Goal: Information Seeking & Learning: Stay updated

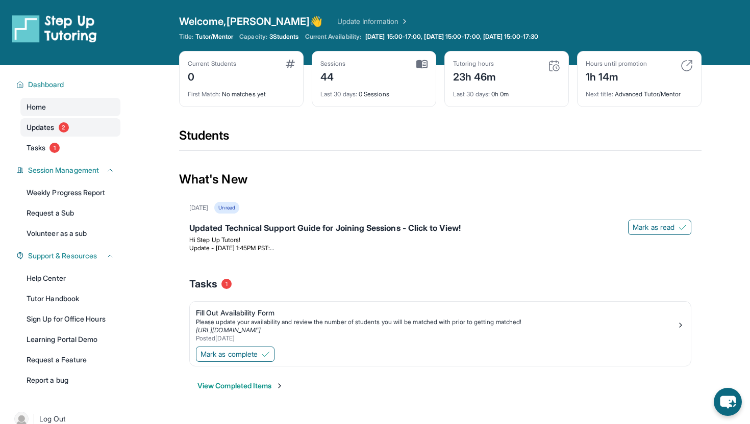
click at [95, 136] on link "Updates 2" at bounding box center [70, 127] width 100 height 18
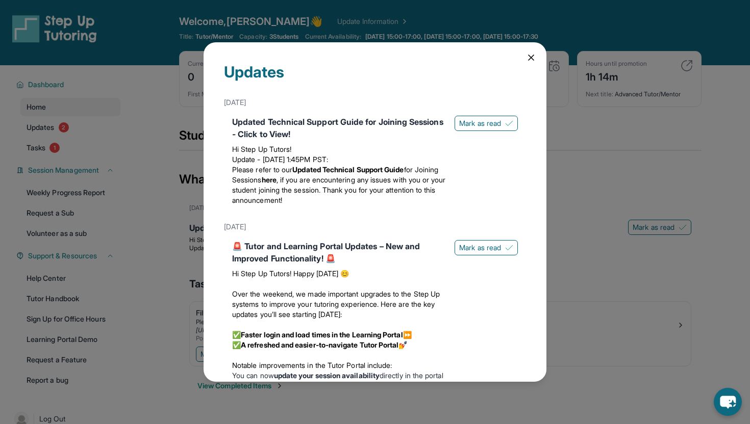
click at [121, 137] on div "Updates [DATE] Updated Technical Support Guide for Joining Sessions - Click to …" at bounding box center [375, 212] width 750 height 424
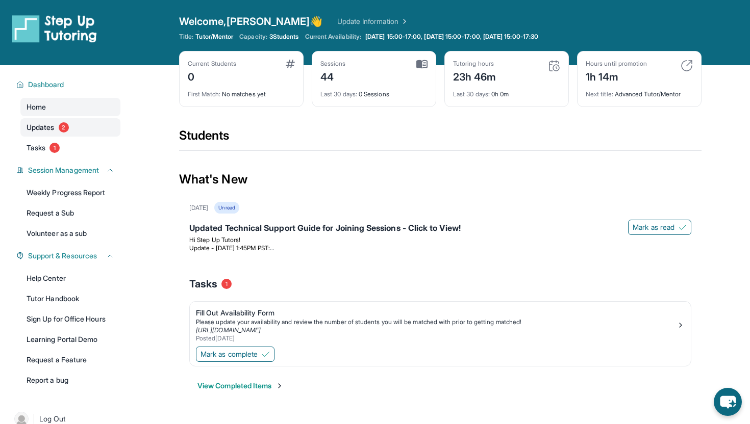
click at [83, 132] on link "Updates 2" at bounding box center [70, 127] width 100 height 18
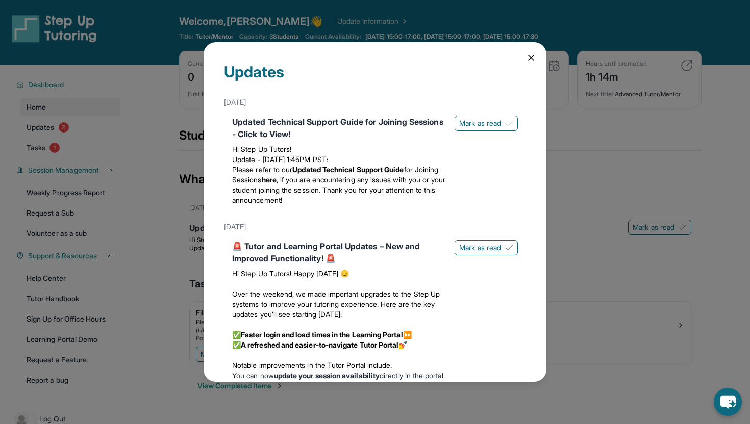
click at [74, 147] on div "Updates [DATE] Updated Technical Support Guide for Joining Sessions - Click to …" at bounding box center [375, 212] width 750 height 424
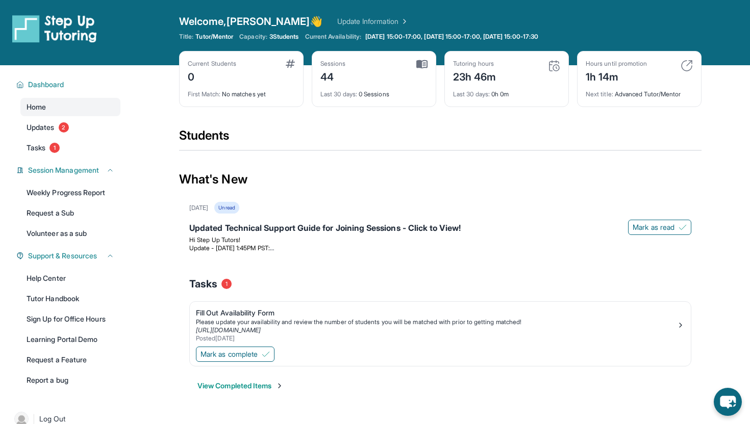
click at [74, 147] on link "Tasks 1" at bounding box center [70, 148] width 100 height 18
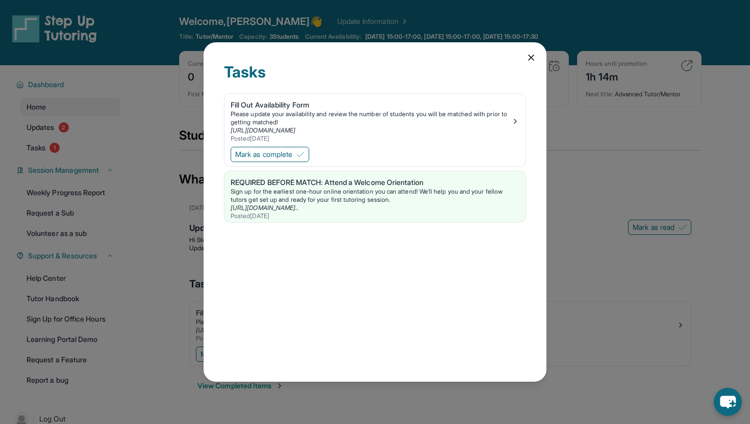
click at [524, 58] on div "Tasks Fill Out Availability Form Please update your availability and review the…" at bounding box center [374, 212] width 343 height 340
click at [532, 55] on icon at bounding box center [531, 58] width 10 height 10
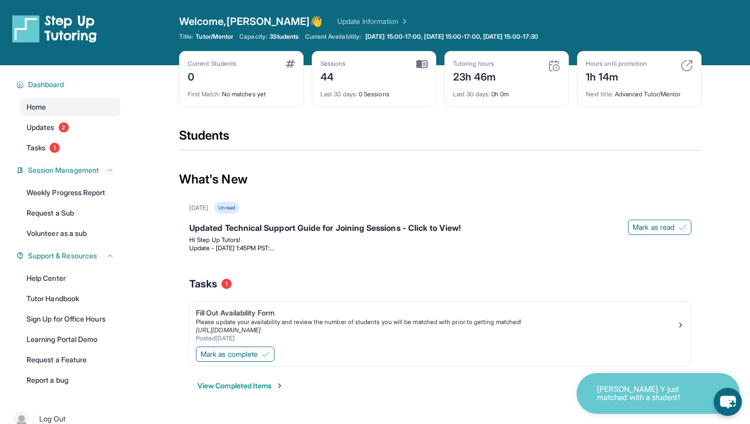
click at [601, 77] on div "1h 14m" at bounding box center [615, 76] width 61 height 16
click at [485, 78] on div "23h 46m" at bounding box center [474, 76] width 43 height 16
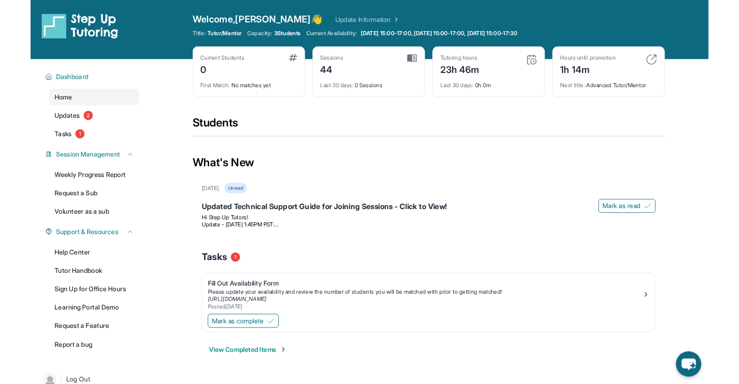
scroll to position [1, 0]
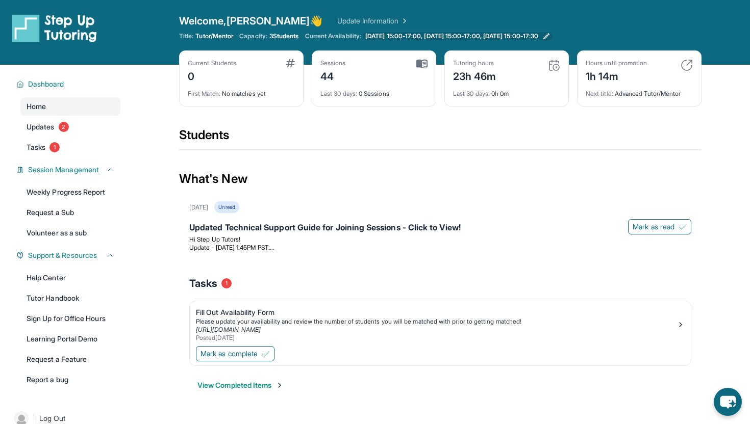
click at [417, 35] on span "[DATE] 15:00-17:00, [DATE] 15:00-17:00, [DATE] 15:00-17:30" at bounding box center [451, 36] width 173 height 8
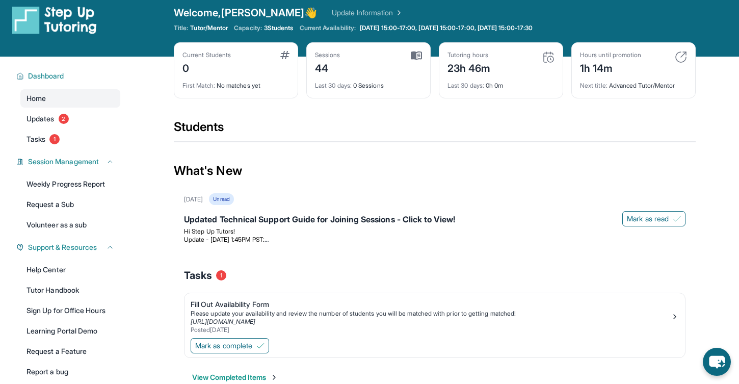
scroll to position [0, 0]
